Goal: Check status

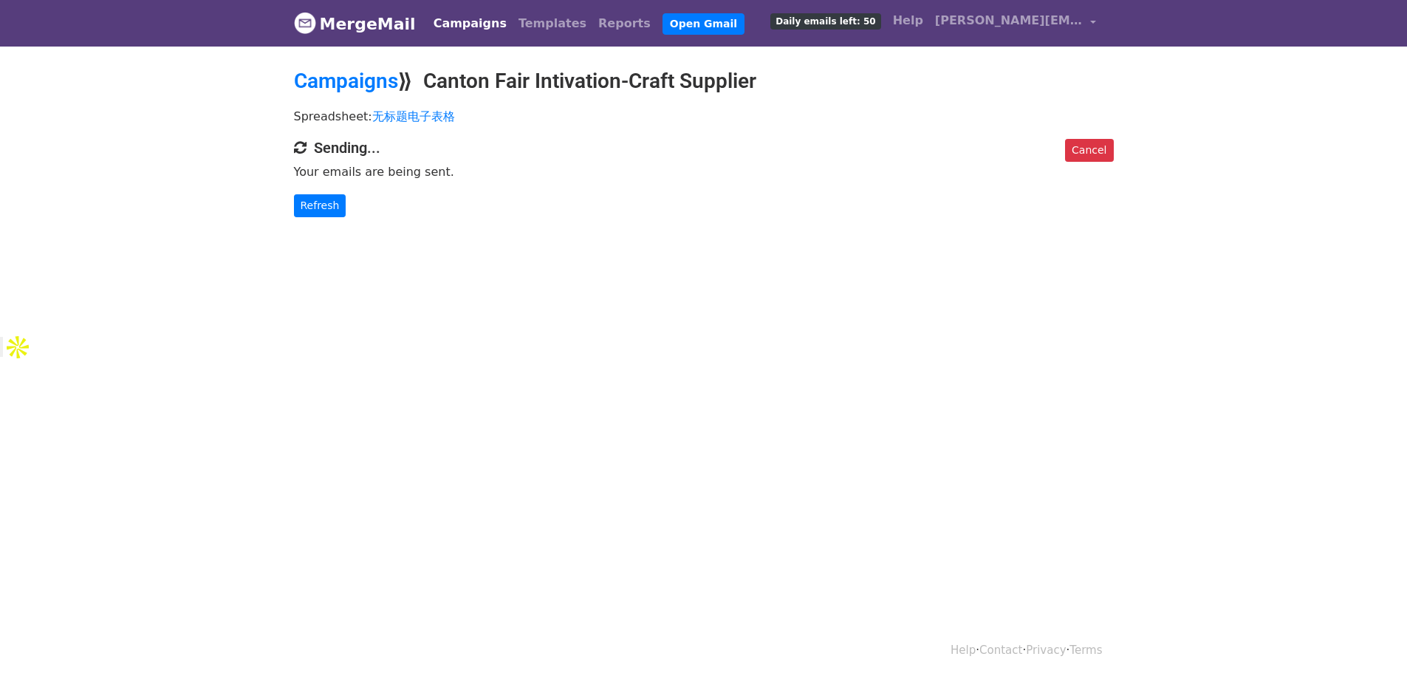
drag, startPoint x: 1344, startPoint y: 497, endPoint x: 1302, endPoint y: 490, distance: 42.0
click at [1344, 497] on html "MergeMail Campaigns Templates Reports Open Gmail Daily emails left: 50 Help dav…" at bounding box center [703, 339] width 1407 height 679
click at [291, 209] on div "Cancel Sending... Your emails are being sent. Refresh" at bounding box center [704, 178] width 842 height 78
click at [300, 206] on link "Refresh" at bounding box center [320, 205] width 52 height 23
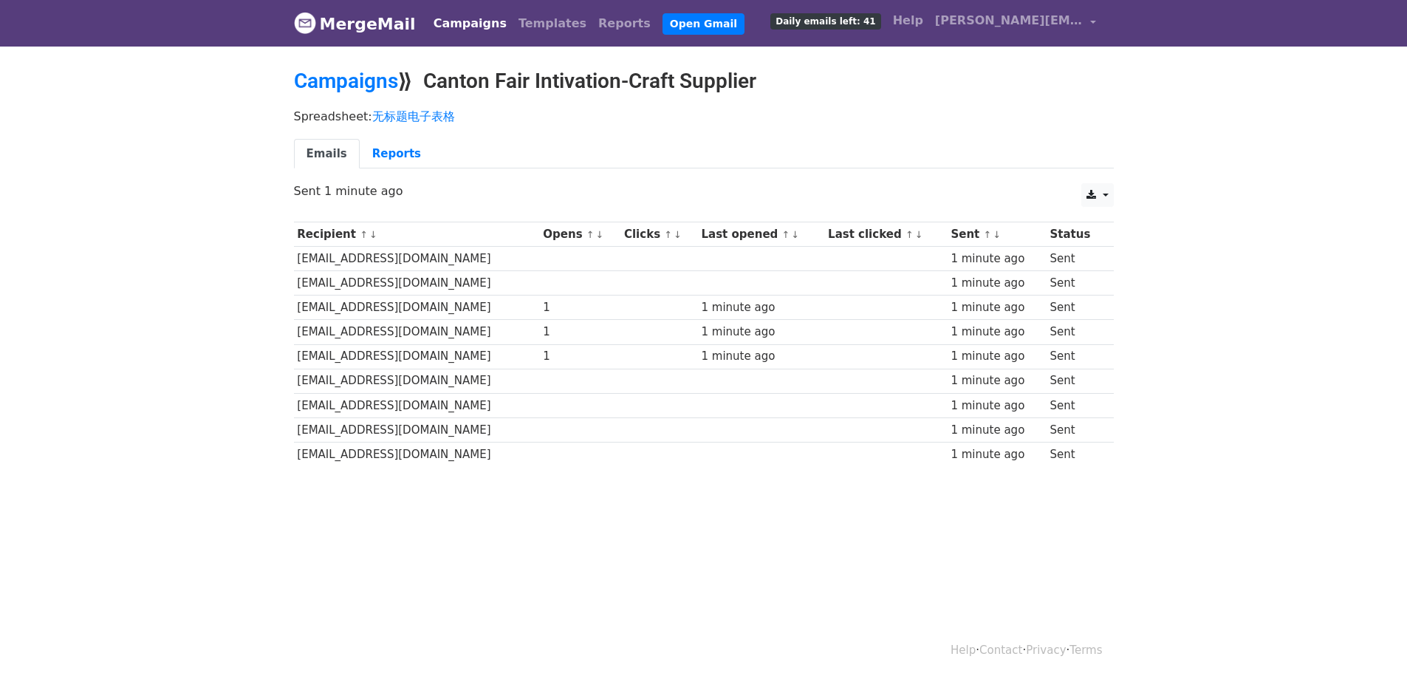
drag, startPoint x: 1169, startPoint y: 299, endPoint x: 999, endPoint y: 299, distance: 169.9
click at [999, 299] on div "1 minute ago" at bounding box center [997, 307] width 92 height 17
click at [221, 612] on html "MergeMail Campaigns Templates Reports Open Gmail Daily emails left: 41 Help [PE…" at bounding box center [703, 339] width 1407 height 679
click at [456, 545] on html "MergeMail Campaigns Templates Reports Open Gmail Daily emails left: 41 Help [PE…" at bounding box center [703, 339] width 1407 height 679
